Goal: Information Seeking & Learning: Learn about a topic

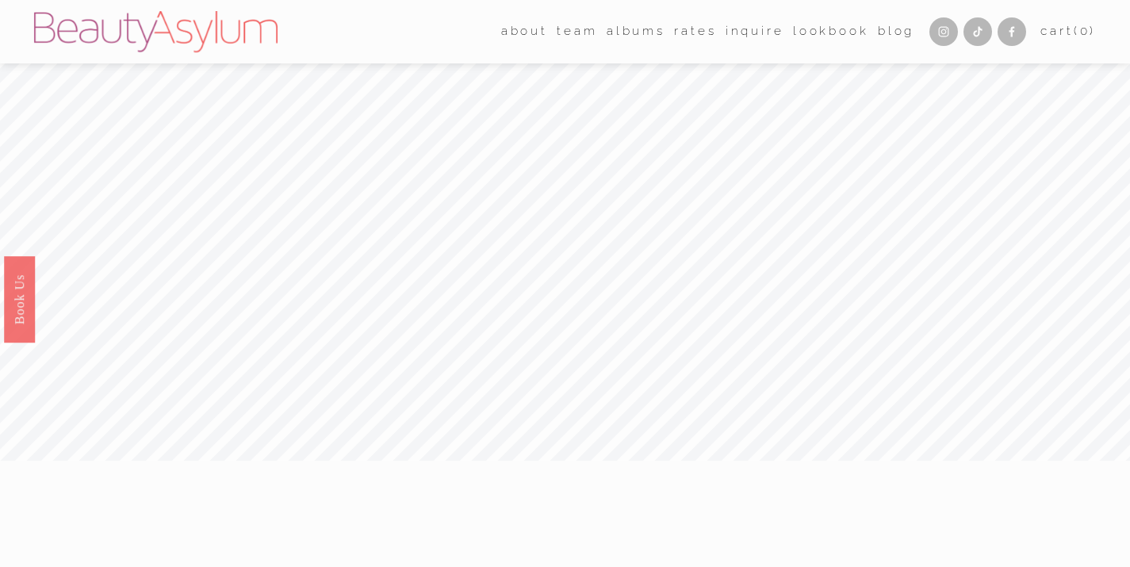
click at [684, 33] on link "Rates" at bounding box center [695, 32] width 42 height 25
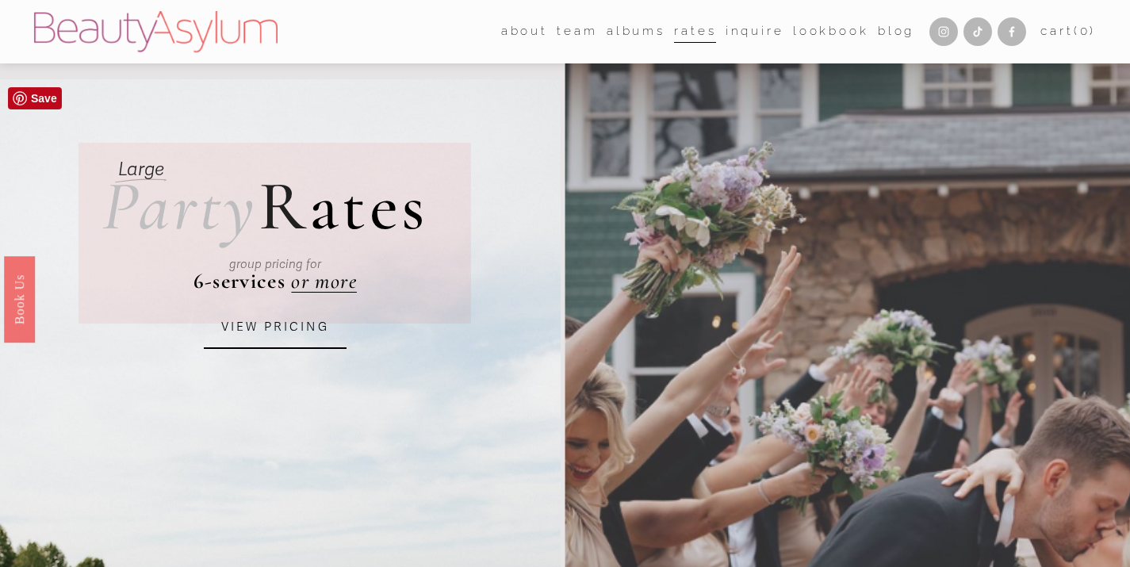
click at [278, 331] on link "VIEW PRICING" at bounding box center [275, 327] width 143 height 43
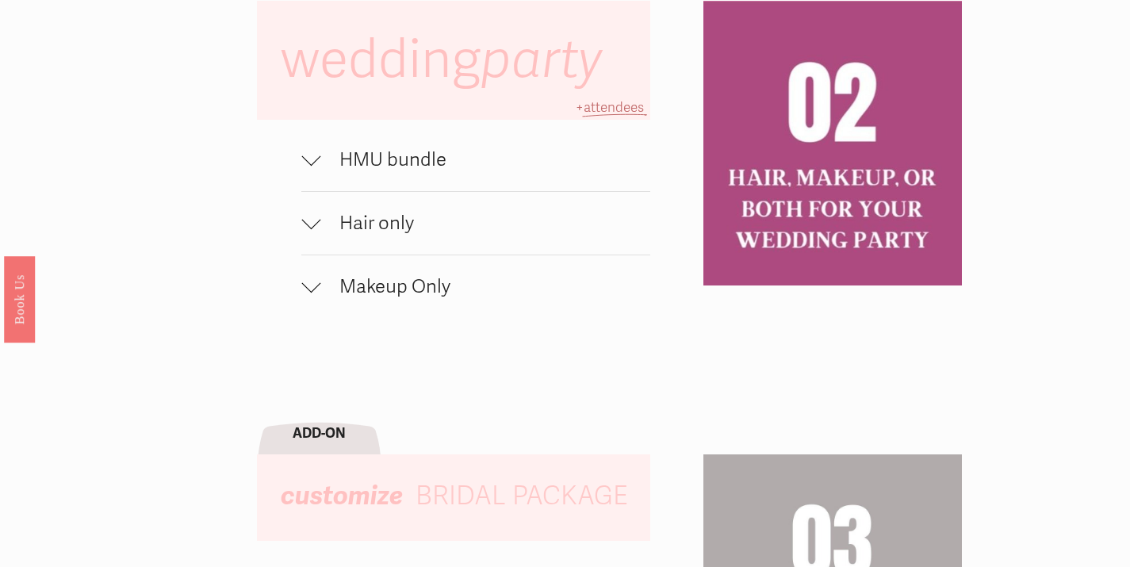
scroll to position [1055, 0]
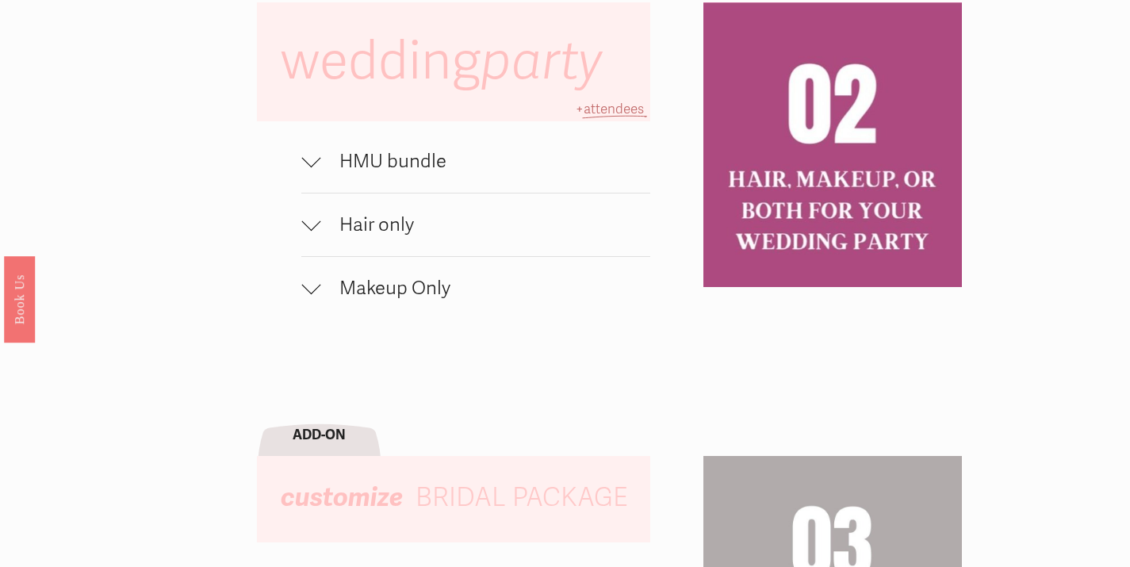
click at [323, 187] on button "HMU bundle" at bounding box center [475, 161] width 348 height 63
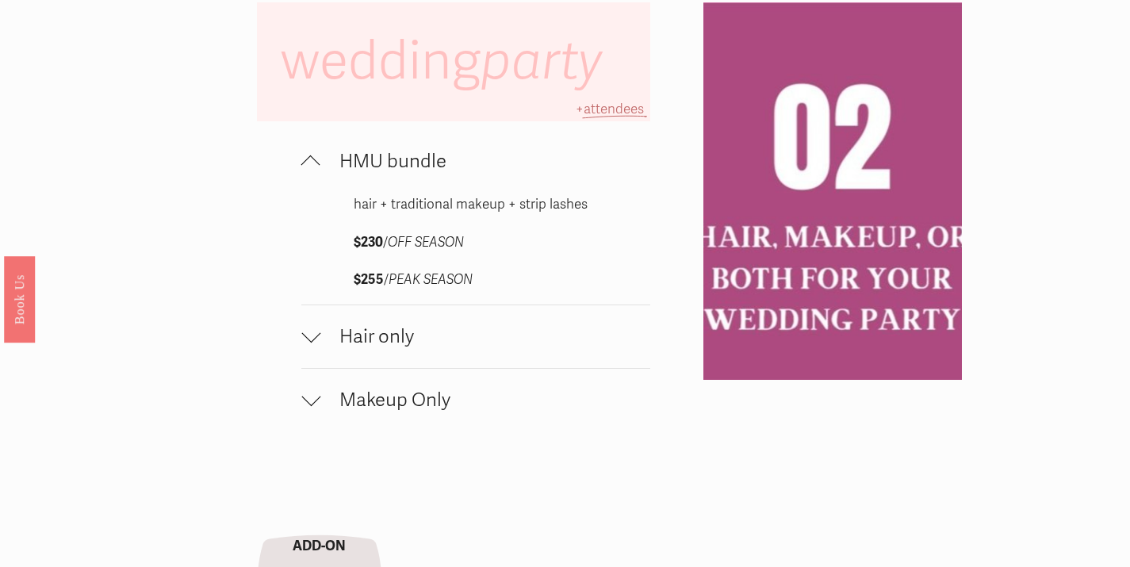
click at [323, 186] on button "HMU bundle" at bounding box center [475, 161] width 348 height 63
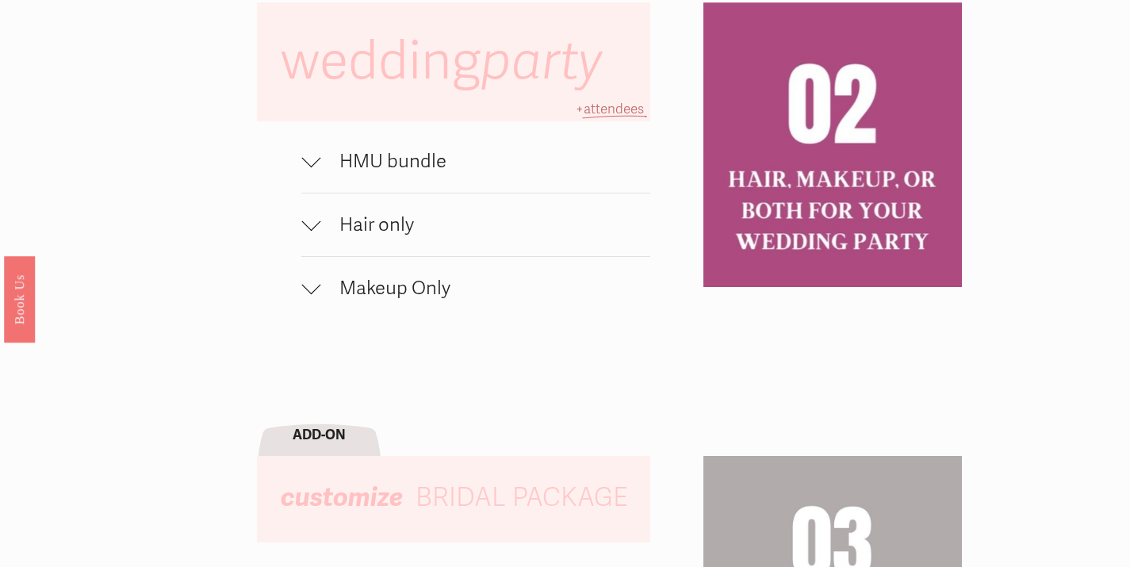
click at [323, 244] on button "Hair only" at bounding box center [475, 225] width 348 height 63
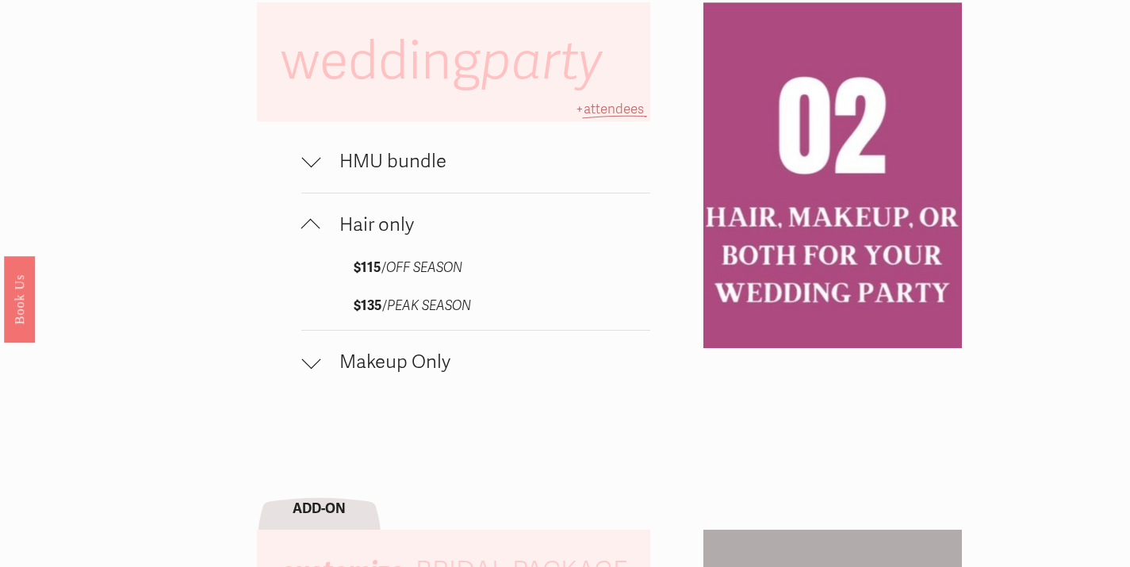
click at [323, 244] on button "Hair only" at bounding box center [475, 225] width 348 height 63
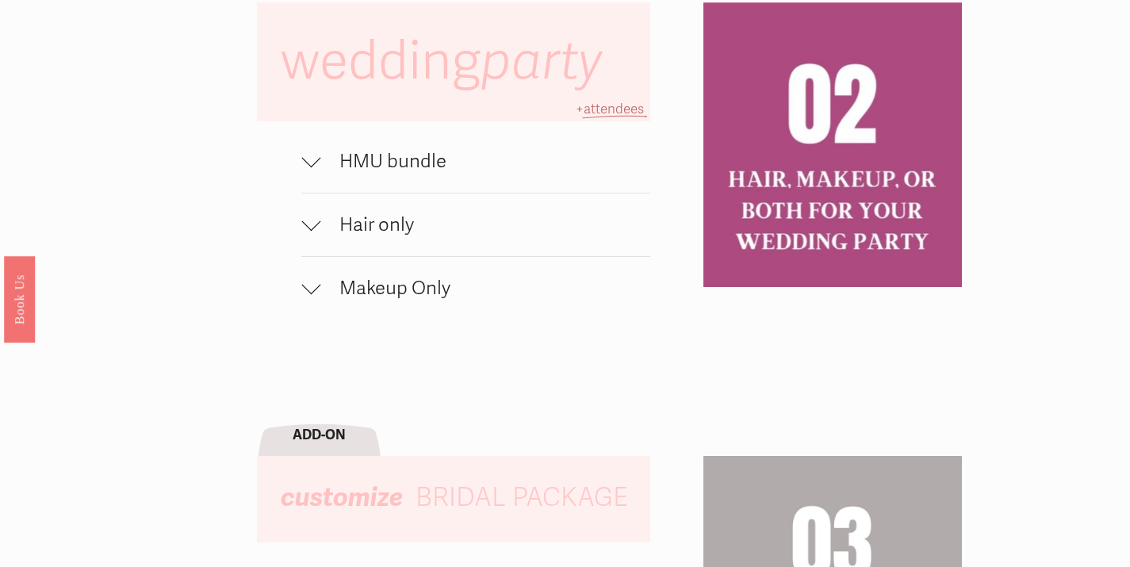
click at [322, 297] on span "Makeup Only" at bounding box center [484, 288] width 329 height 23
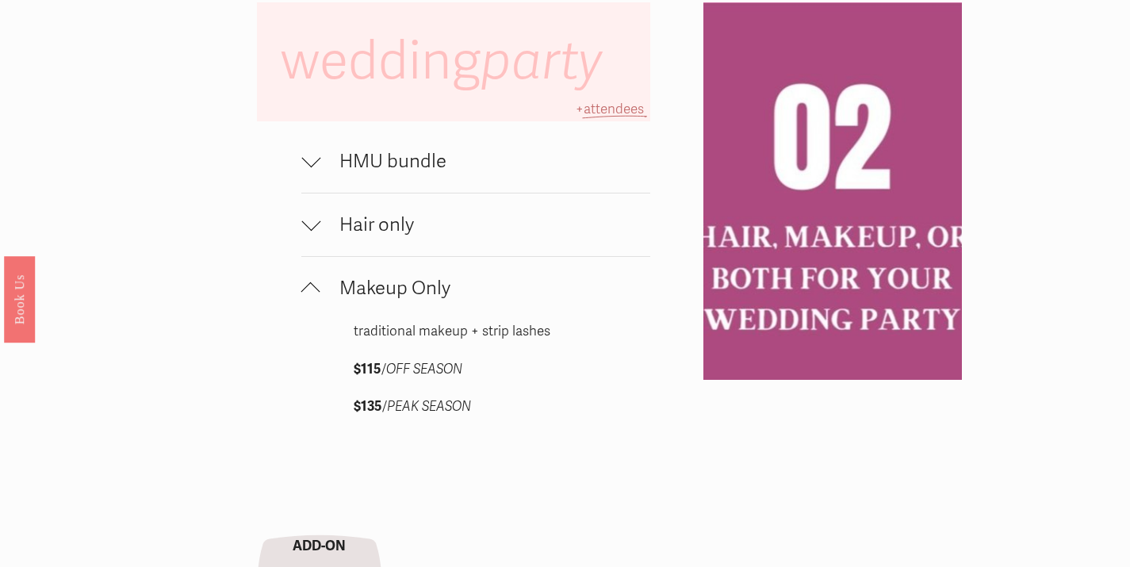
click at [322, 298] on span "Makeup Only" at bounding box center [484, 288] width 329 height 23
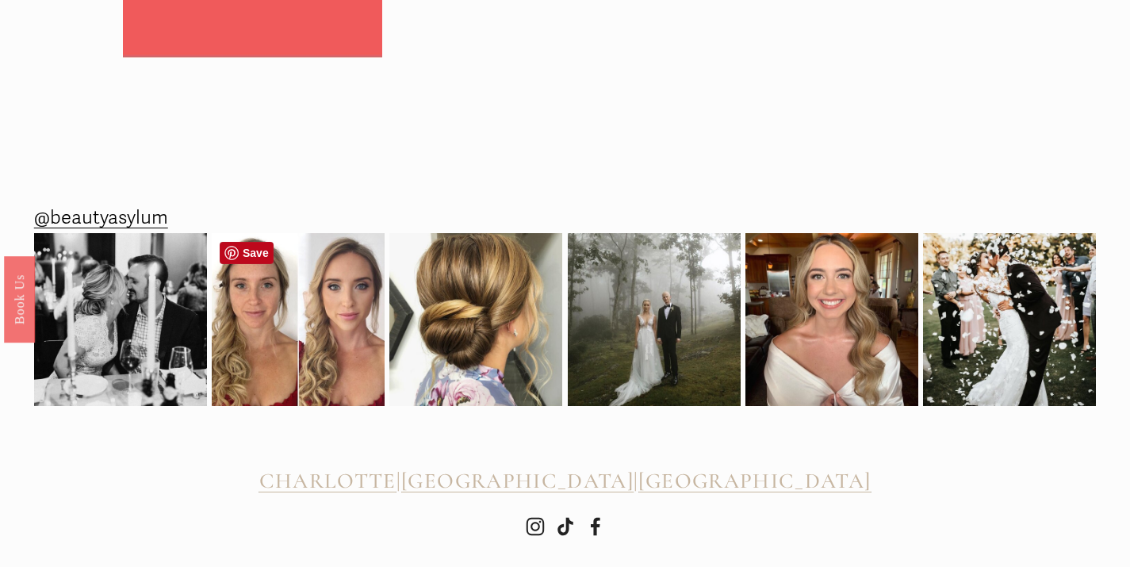
scroll to position [2265, 0]
